Goal: Task Accomplishment & Management: Manage account settings

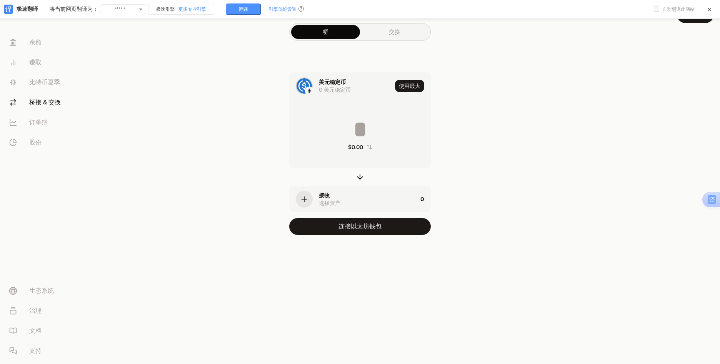
click at [393, 31] on font "交换" at bounding box center [395, 31] width 12 height 7
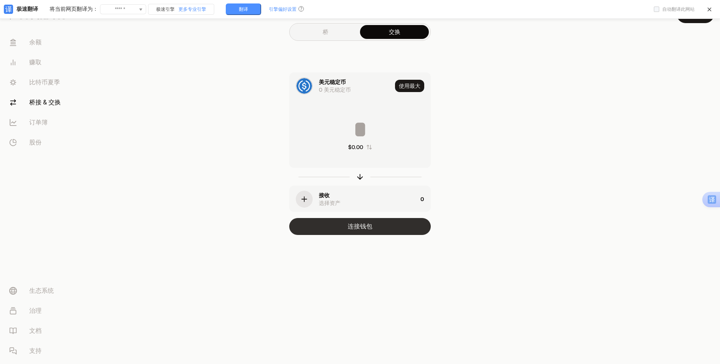
click at [348, 223] on font "连接钱包" at bounding box center [360, 226] width 25 height 8
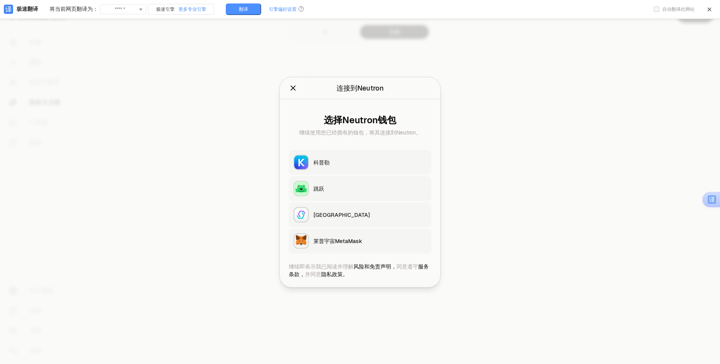
click at [293, 85] on icon "关闭" at bounding box center [293, 88] width 8 height 8
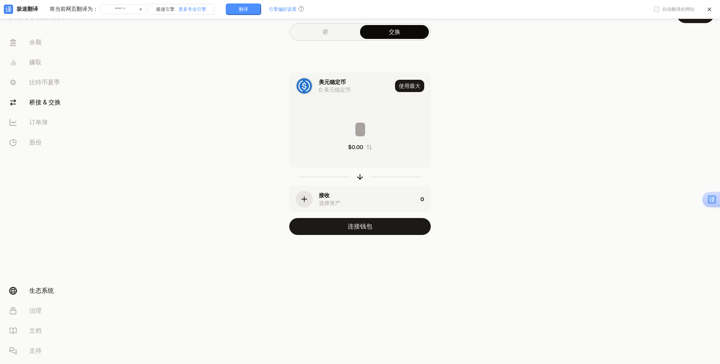
click at [48, 294] on font "生态系统" at bounding box center [41, 290] width 25 height 8
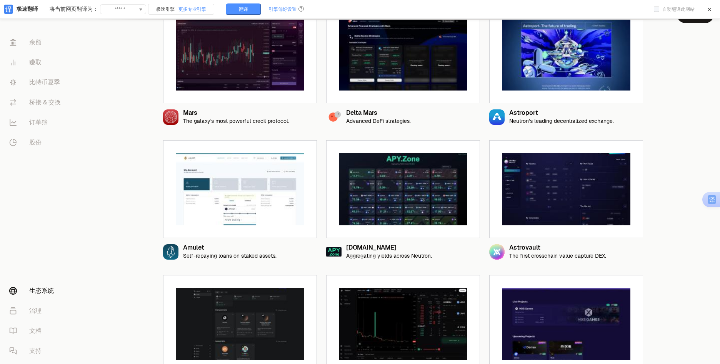
scroll to position [269, 0]
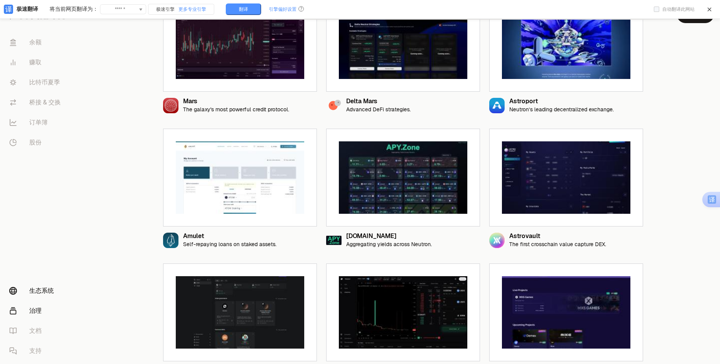
click at [30, 311] on font "治理" at bounding box center [35, 310] width 12 height 8
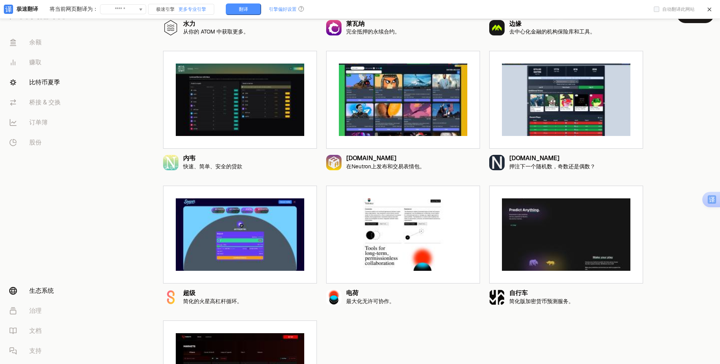
scroll to position [731, 0]
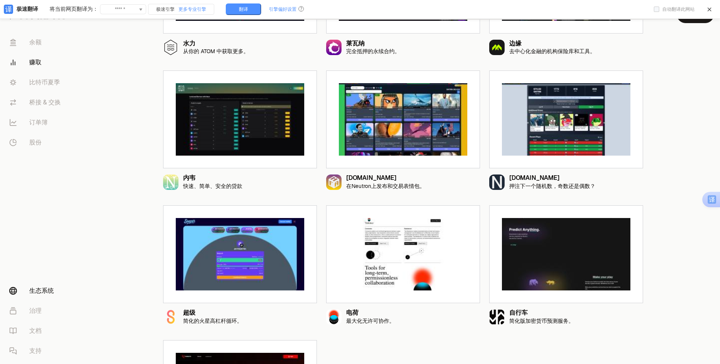
click at [37, 63] on font "赚取" at bounding box center [35, 62] width 12 height 8
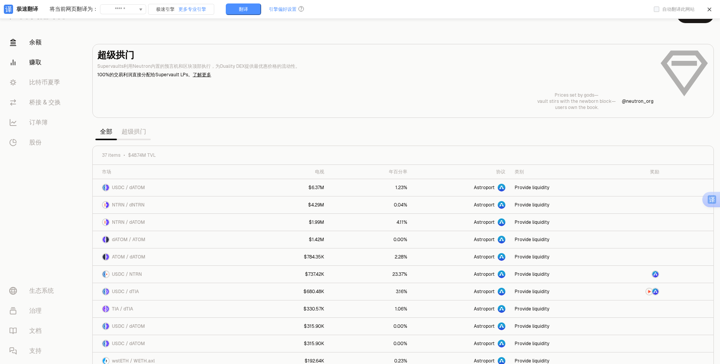
click at [35, 46] on font "余额" at bounding box center [35, 42] width 12 height 8
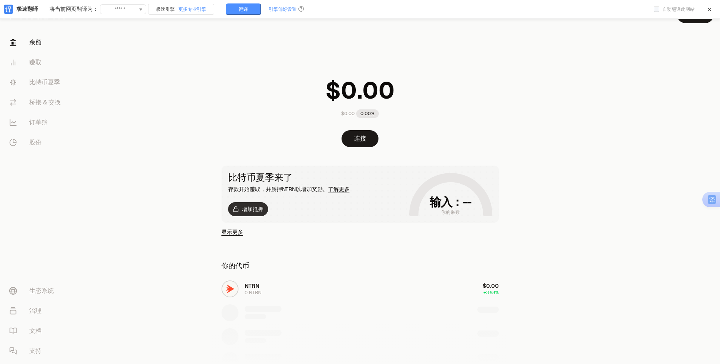
click at [252, 210] on font "增加抵押" at bounding box center [253, 208] width 22 height 7
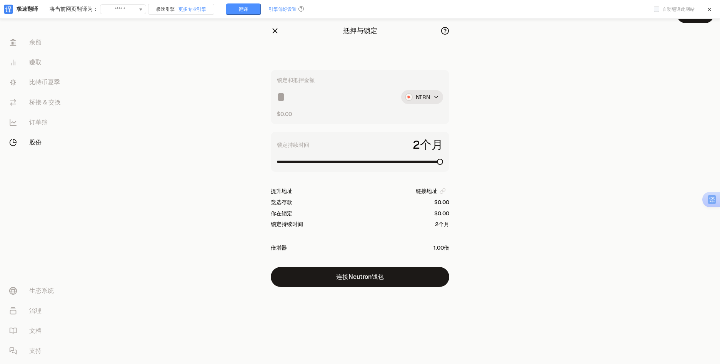
click at [443, 165] on span at bounding box center [440, 162] width 6 height 6
click at [431, 95] on html "余额 赚取 比特币夏季 桥接 & 交换 订单簿 股份 生态系统 治理 文档 支持 抵押与锁定 锁定和抵押金额 NTRN $0.00 锁定持续时间 2个月 提升…" at bounding box center [360, 182] width 720 height 364
click at [411, 115] on font "NTRN" at bounding box center [407, 115] width 14 height 7
click at [432, 100] on html "余额 赚取 比特币夏季 桥接 & 交换 订单簿 股份 生态系统 治理 文档 支持 抵押与锁定 锁定和抵押金额 NTRN $0.00 锁定持续时间 2个月 提升…" at bounding box center [360, 182] width 720 height 364
click at [419, 131] on div "dNTRN" at bounding box center [423, 130] width 70 height 15
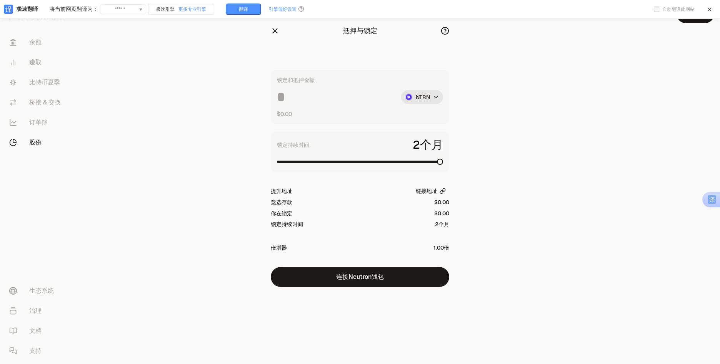
click at [443, 189] on icon "button" at bounding box center [444, 189] width 3 height 3
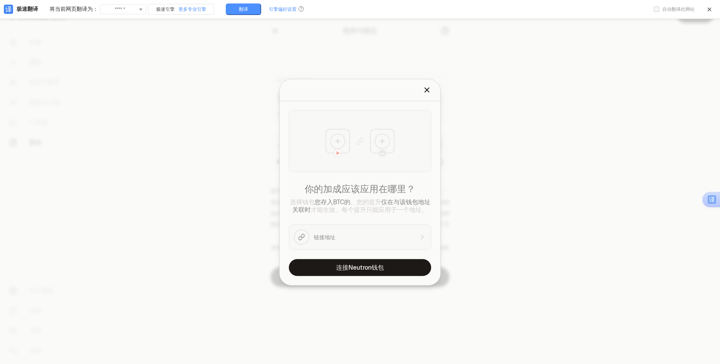
click at [427, 82] on div "提升地址 请选择地址来提升。" at bounding box center [360, 90] width 161 height 22
click at [429, 90] on icon "关闭" at bounding box center [427, 89] width 8 height 8
